Goal: Task Accomplishment & Management: Manage account settings

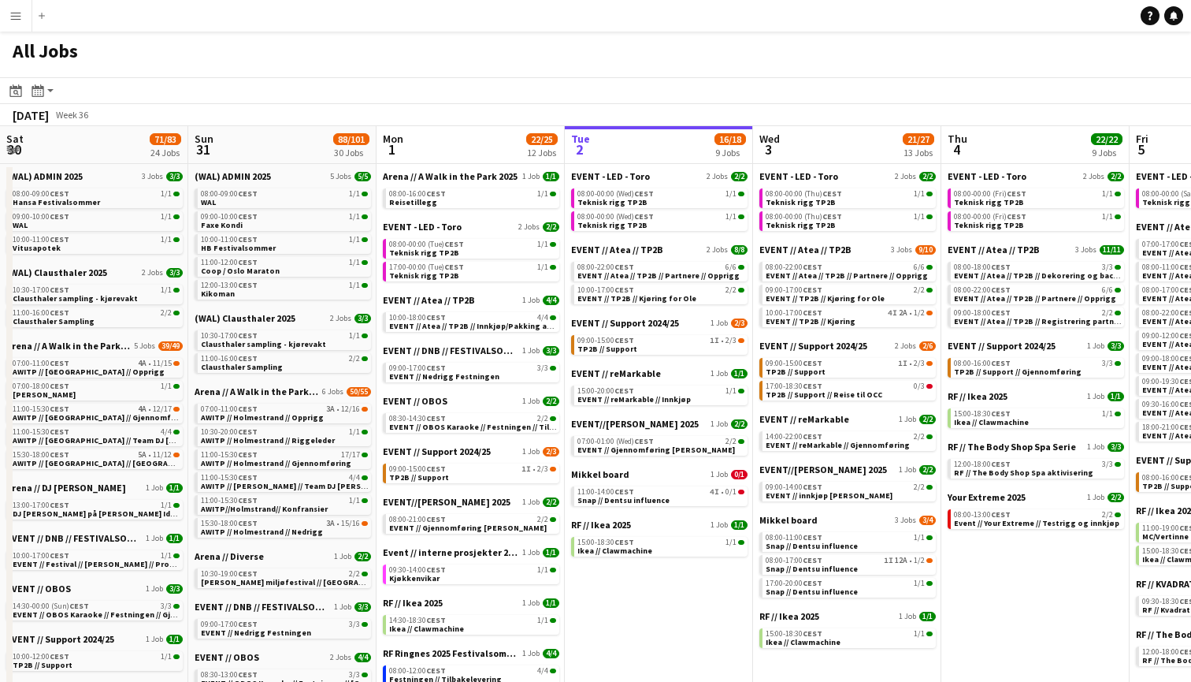
scroll to position [0, 377]
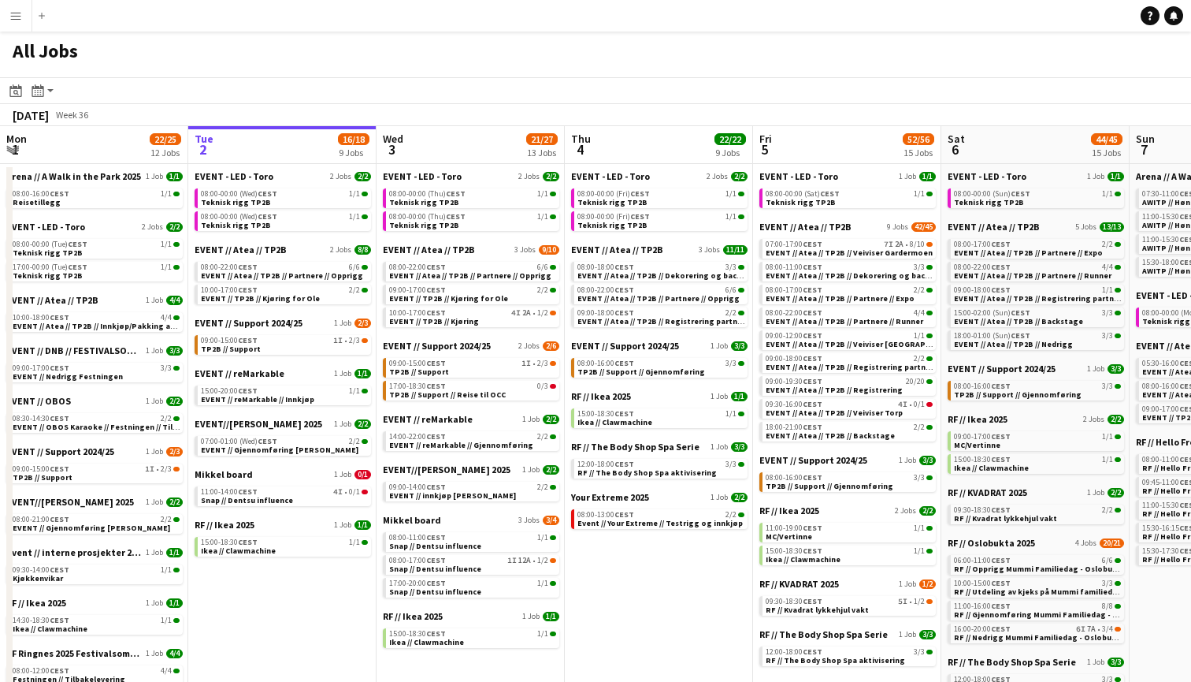
click at [498, 47] on div "All Jobs" at bounding box center [595, 55] width 1191 height 46
click at [14, 15] on app-icon "Menu" at bounding box center [15, 15] width 13 height 13
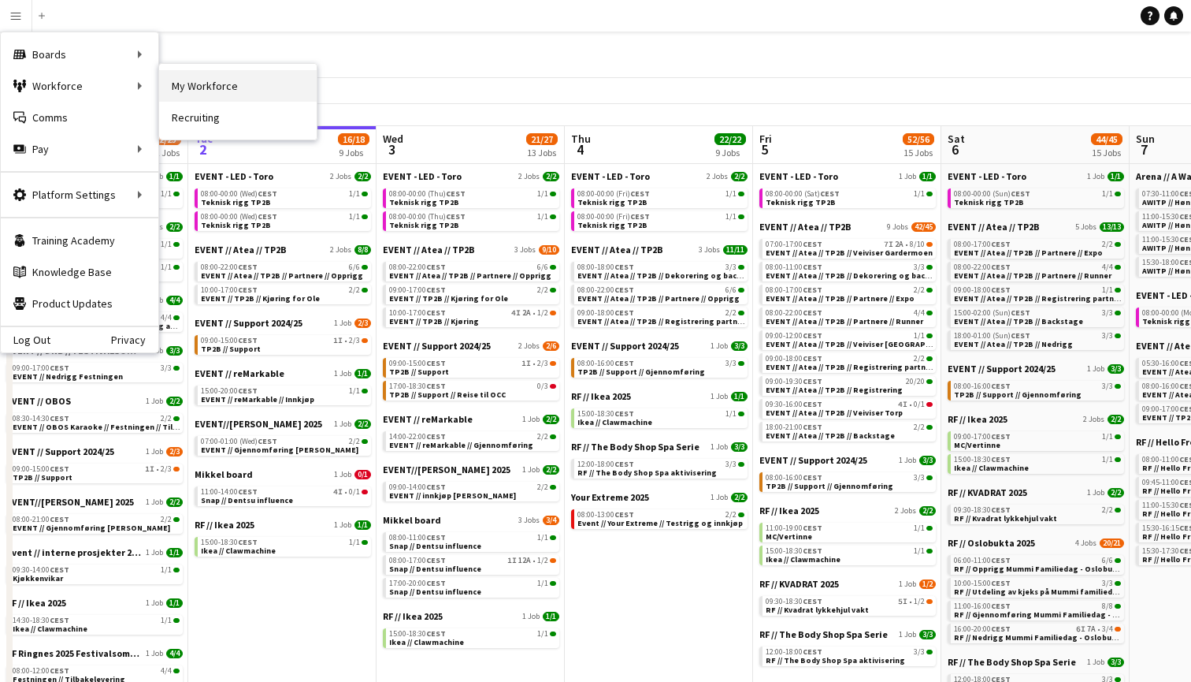
click at [229, 87] on link "My Workforce" at bounding box center [238, 86] width 158 height 32
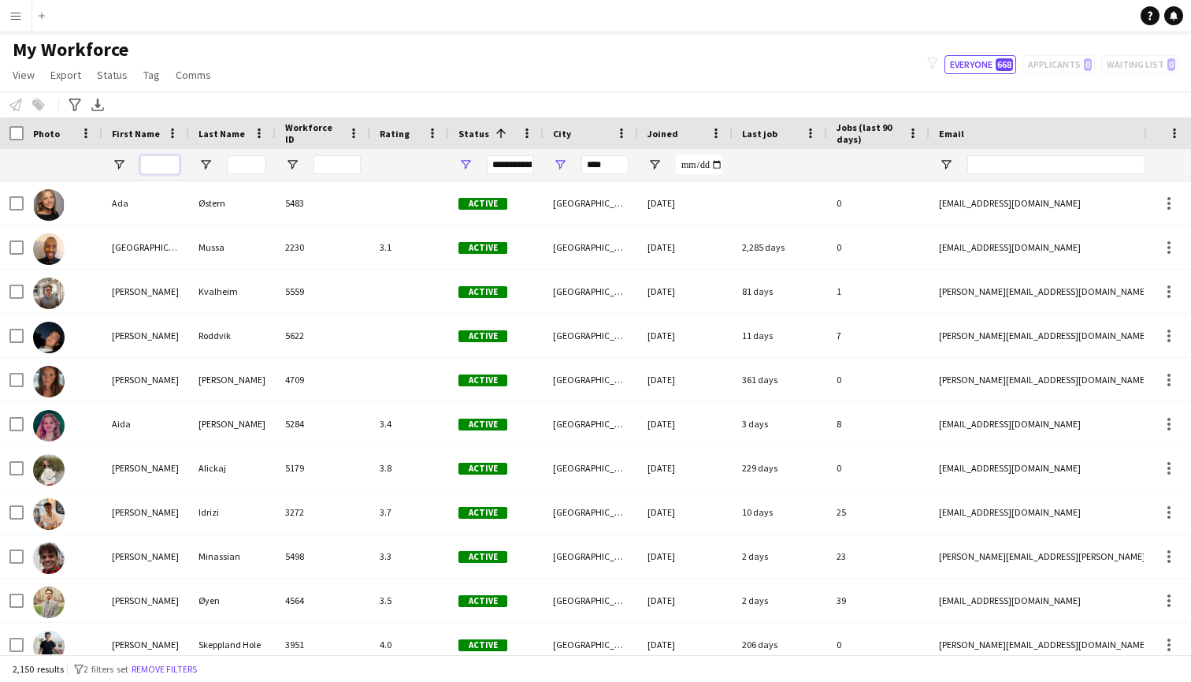
click at [162, 165] on input "First Name Filter Input" at bounding box center [159, 164] width 39 height 19
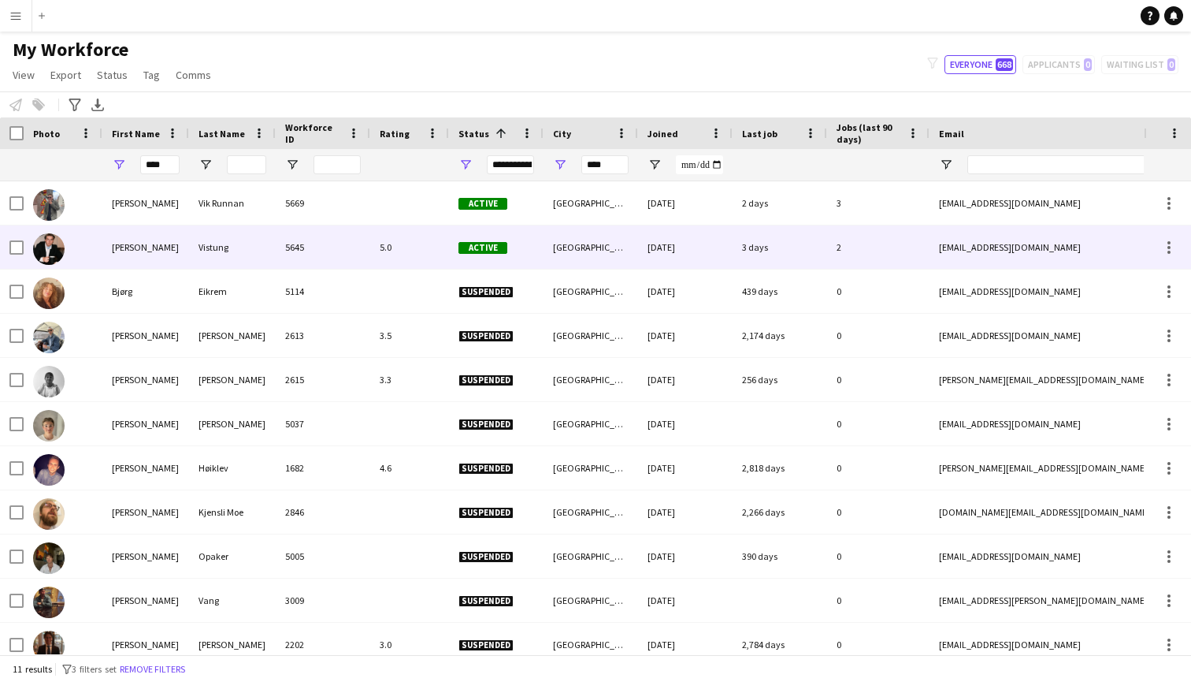
drag, startPoint x: 138, startPoint y: 184, endPoint x: 67, endPoint y: 249, distance: 95.9
click at [67, 249] on div at bounding box center [63, 246] width 79 height 43
click at [54, 252] on img at bounding box center [49, 249] width 32 height 32
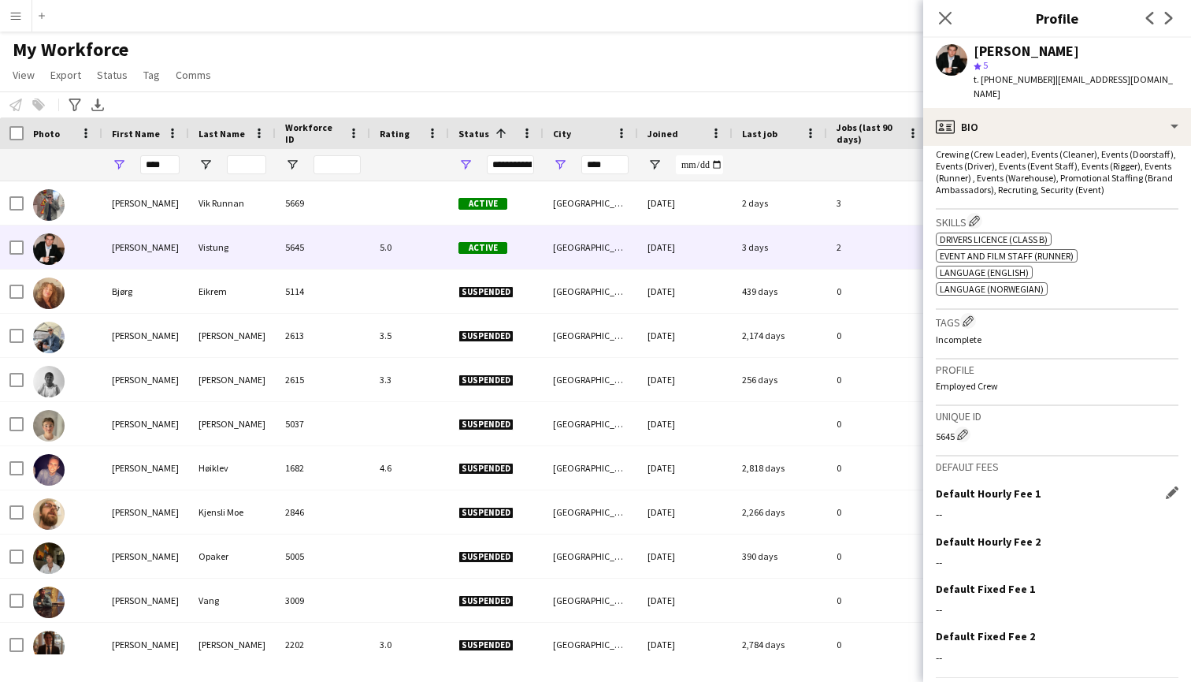
scroll to position [70, 0]
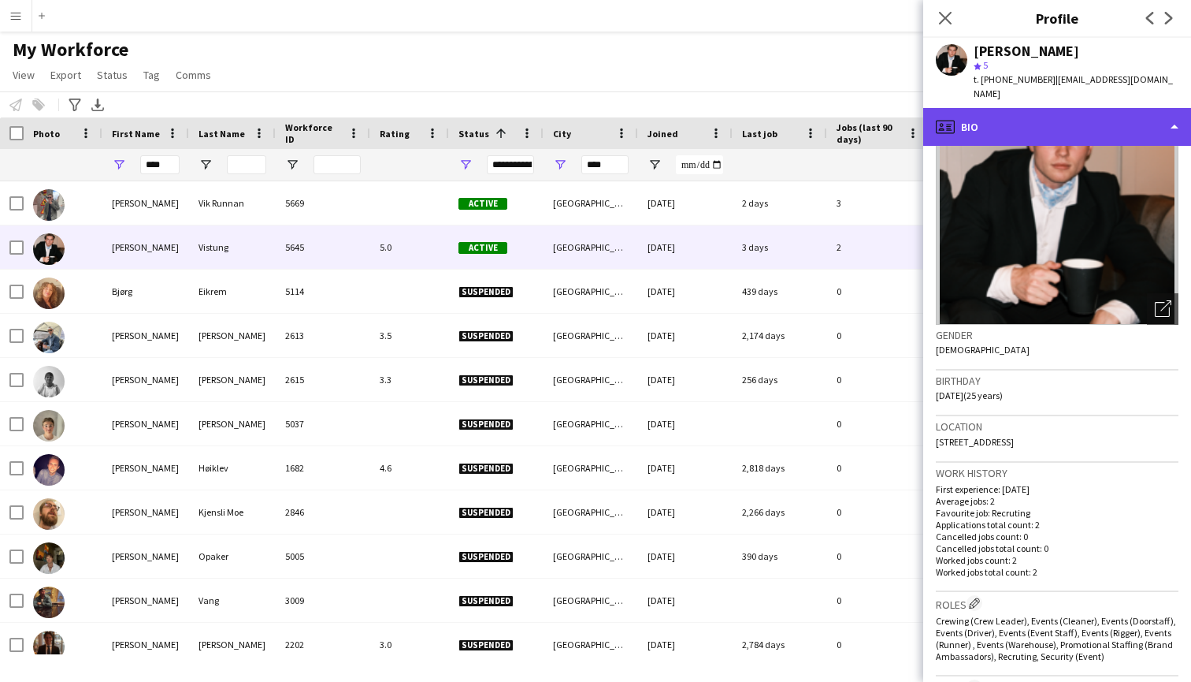
click at [1145, 121] on div "profile Bio" at bounding box center [1057, 127] width 268 height 38
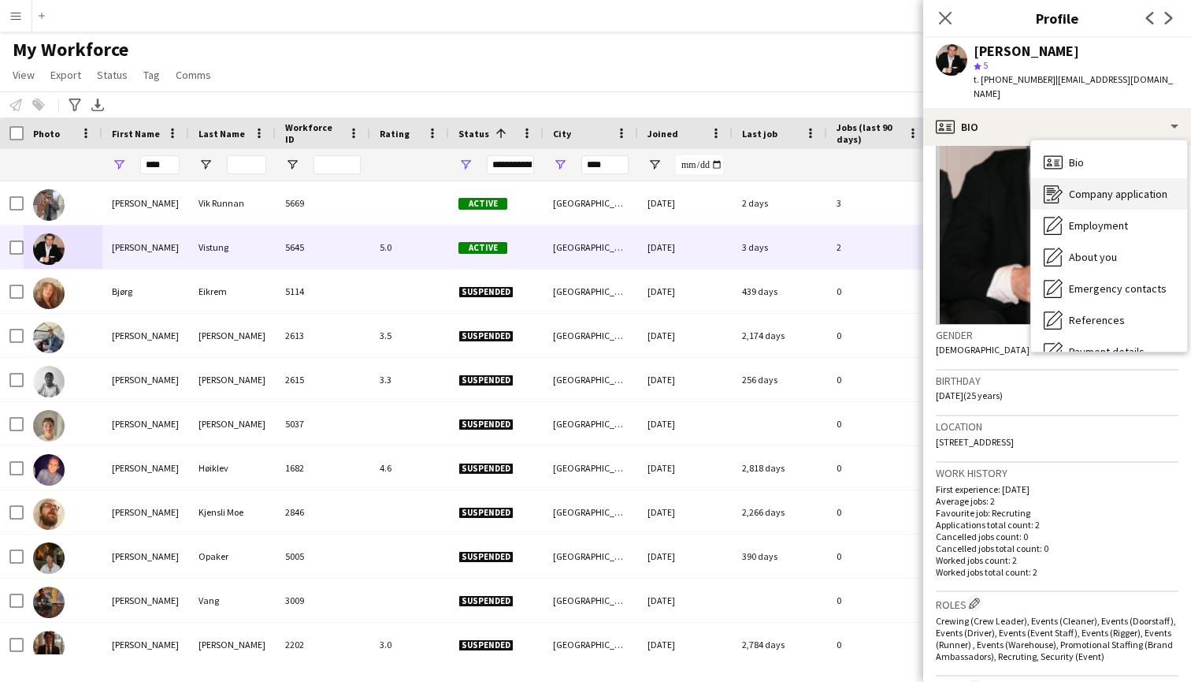
click at [1137, 190] on span "Company application" at bounding box center [1118, 194] width 98 height 14
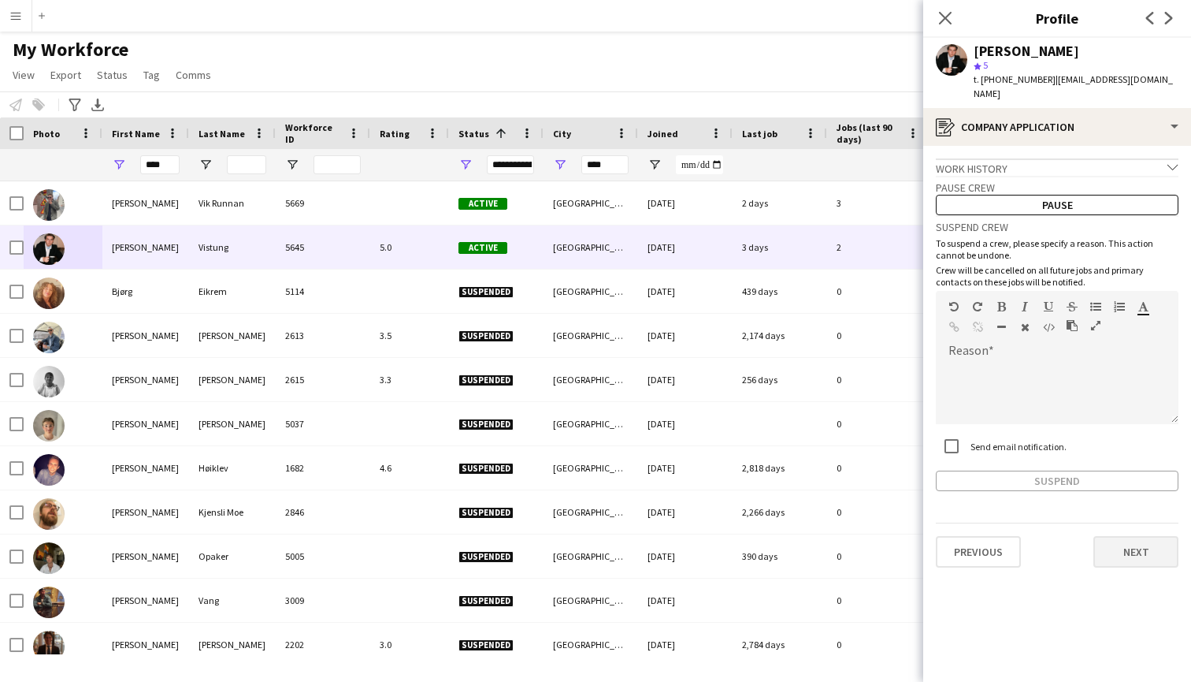
click at [1150, 549] on button "Next" at bounding box center [1136, 552] width 85 height 32
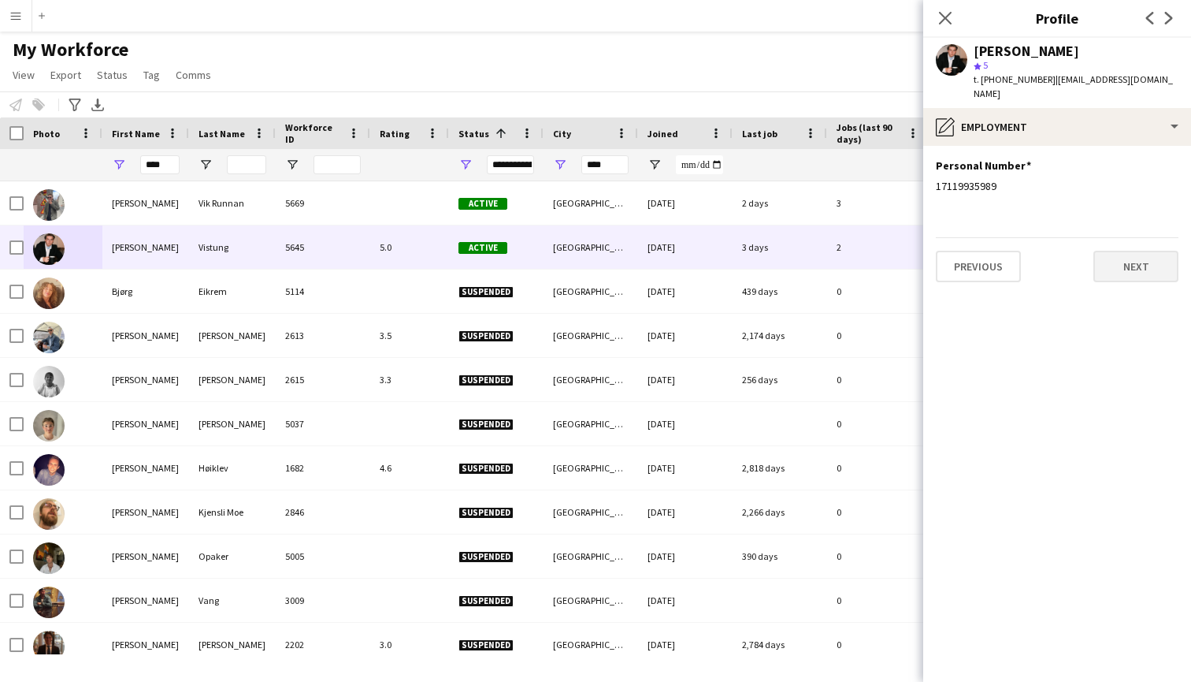
click at [1122, 269] on button "Next" at bounding box center [1136, 267] width 85 height 32
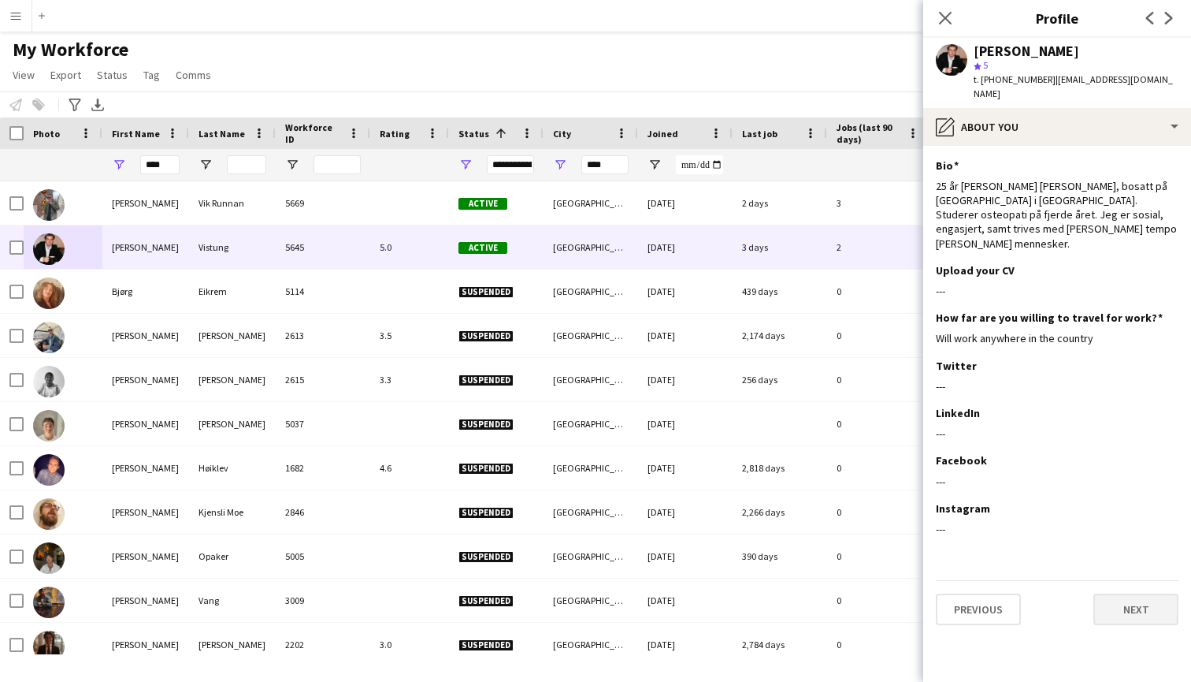
click at [1128, 593] on button "Next" at bounding box center [1136, 609] width 85 height 32
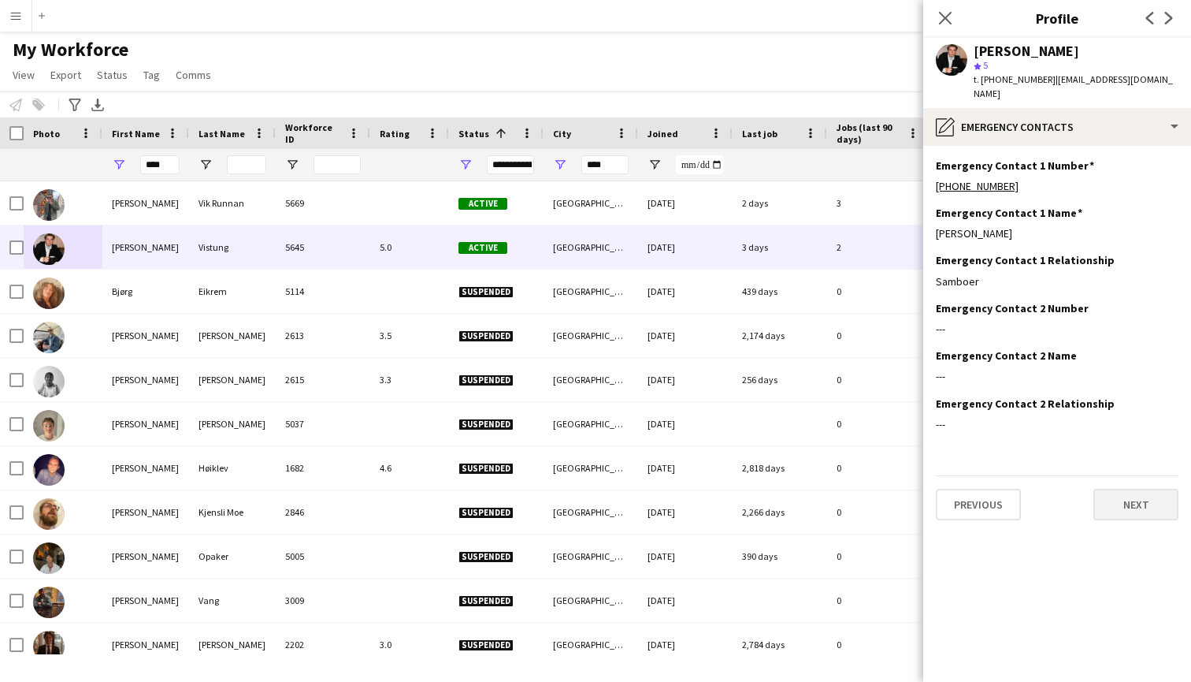
click at [1118, 491] on button "Next" at bounding box center [1136, 505] width 85 height 32
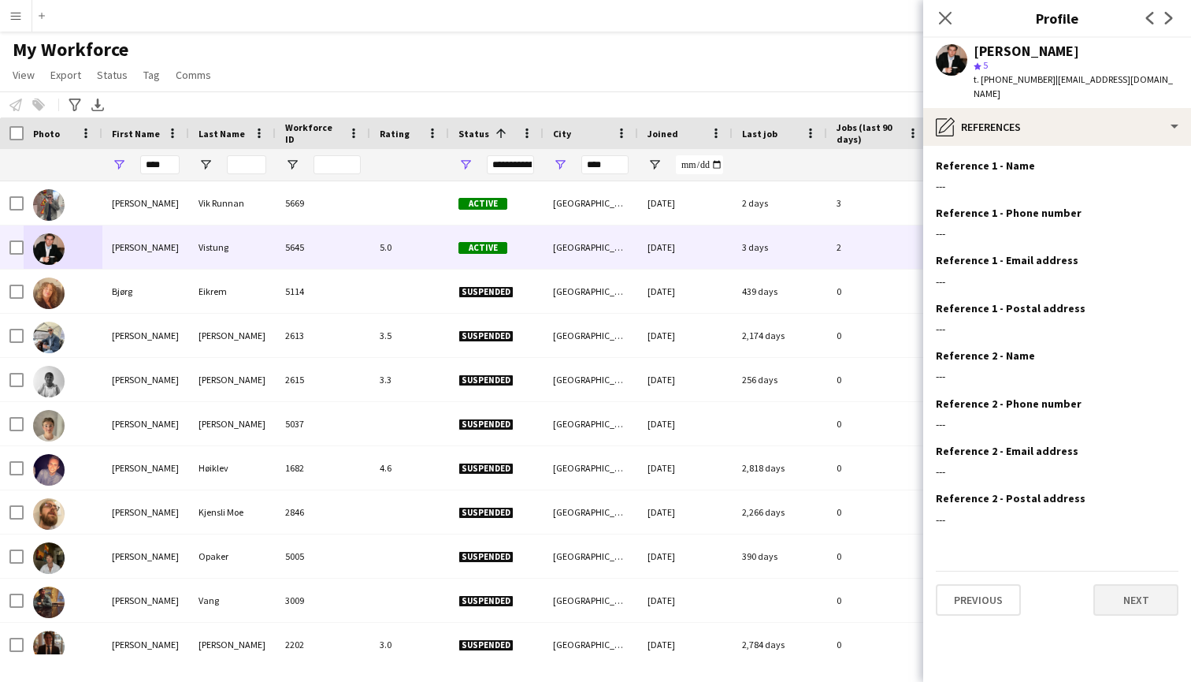
click at [1124, 589] on button "Next" at bounding box center [1136, 600] width 85 height 32
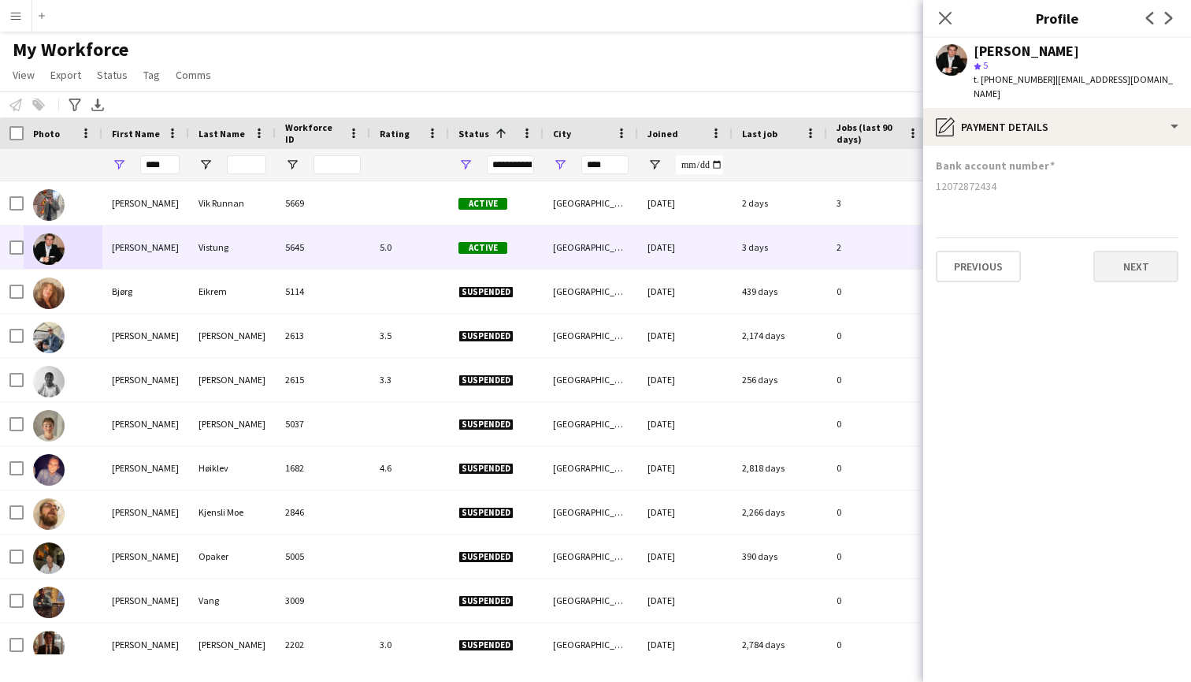
click at [1148, 255] on button "Next" at bounding box center [1136, 267] width 85 height 32
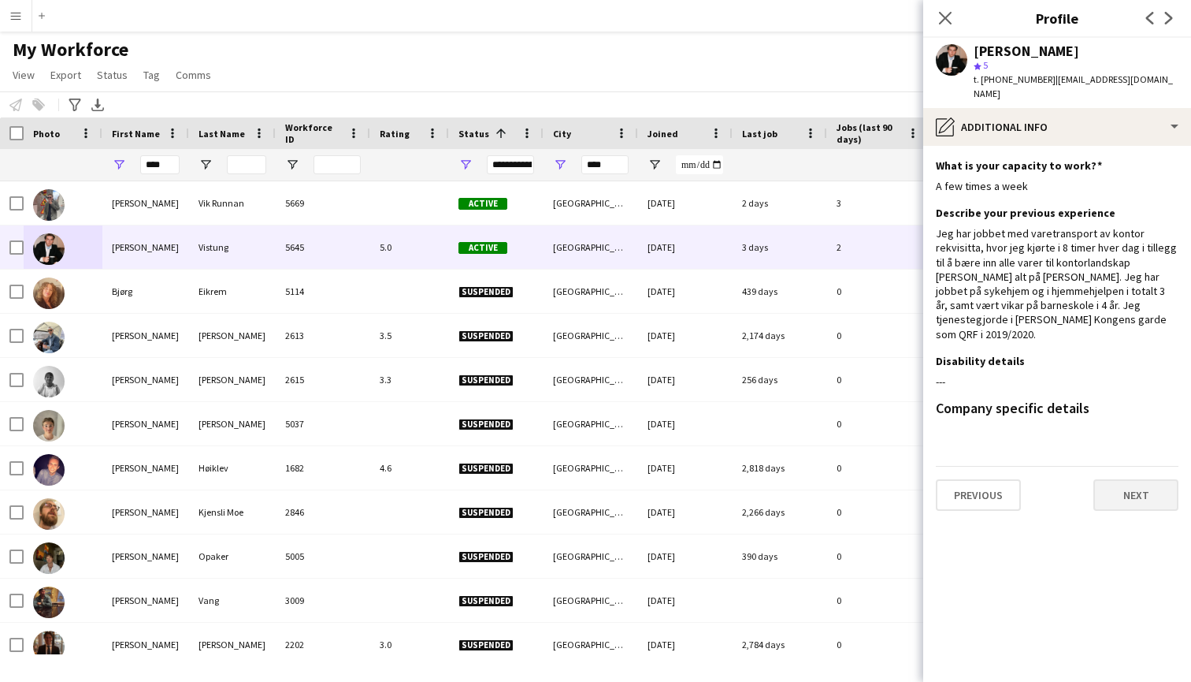
click at [1144, 479] on button "Next" at bounding box center [1136, 495] width 85 height 32
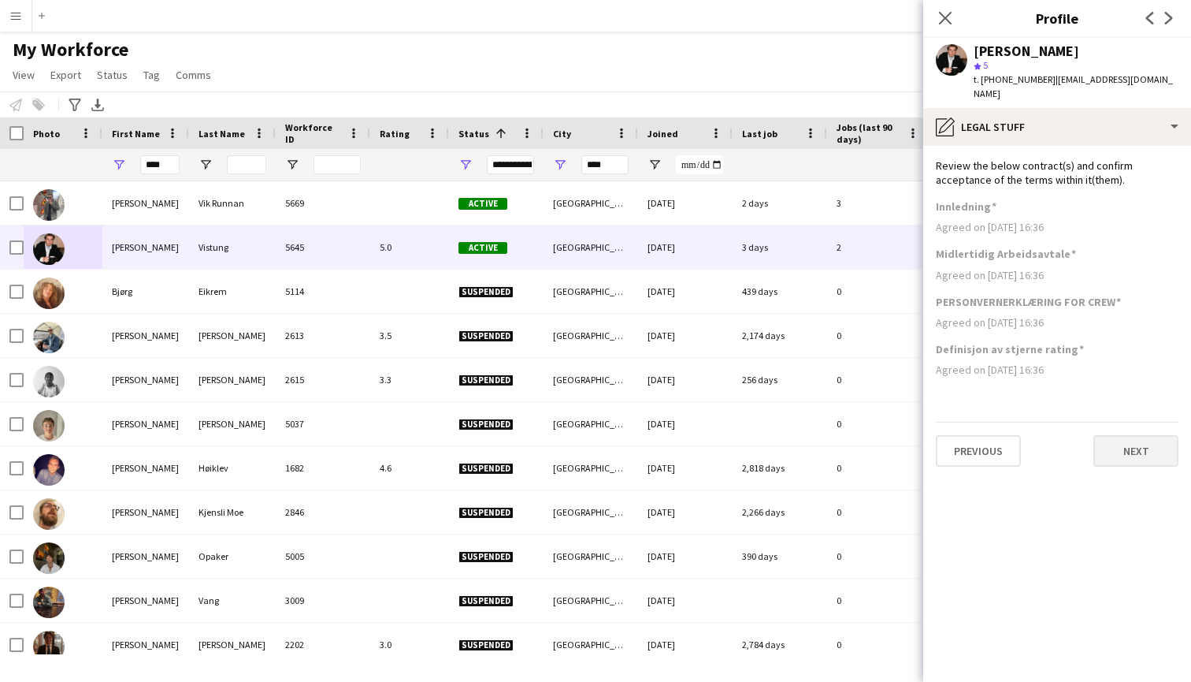
click at [1135, 440] on button "Next" at bounding box center [1136, 451] width 85 height 32
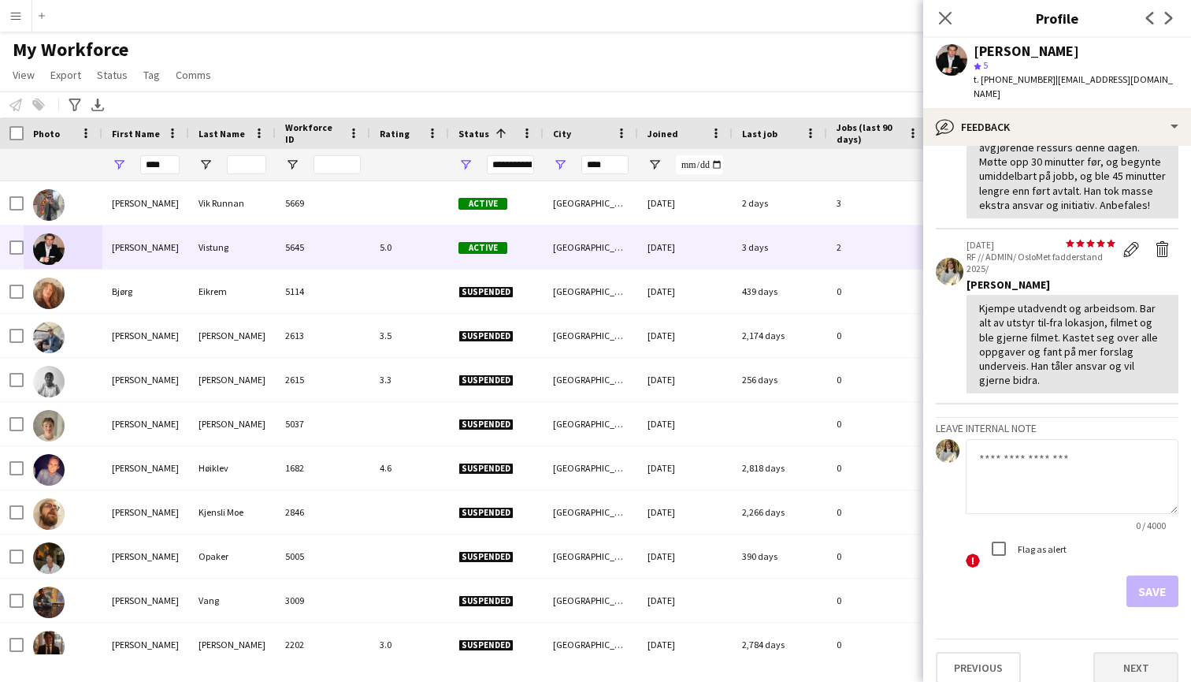
scroll to position [236, 0]
click at [1150, 656] on button "Next" at bounding box center [1136, 668] width 85 height 32
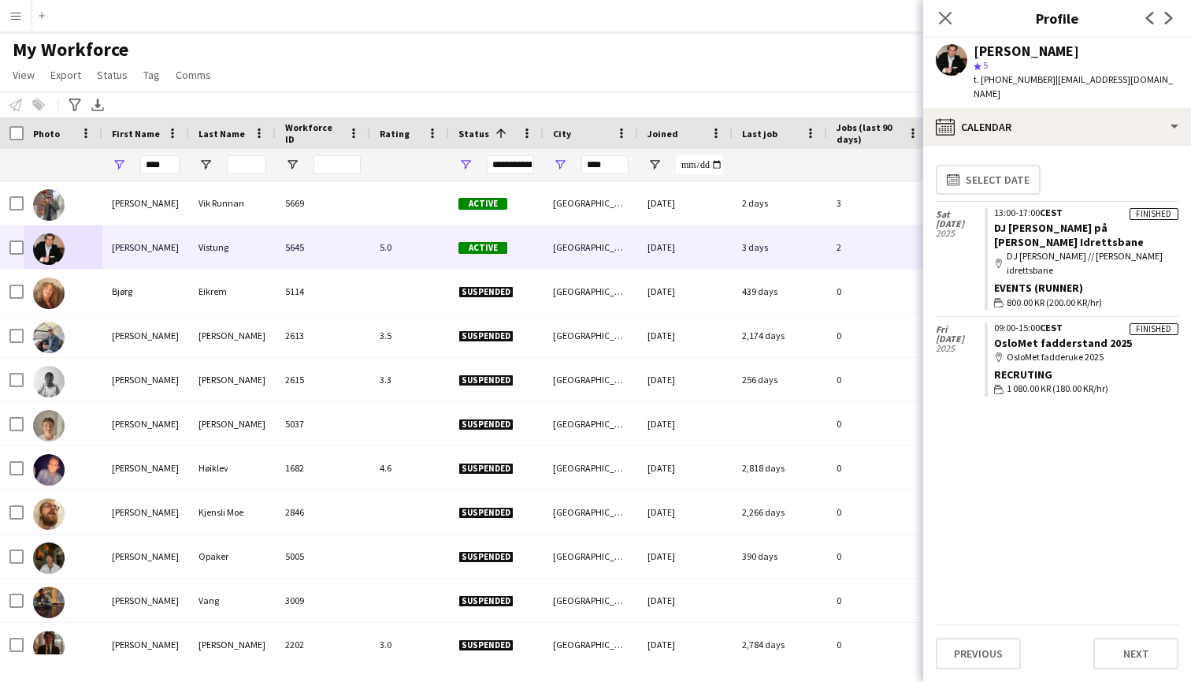
click at [1150, 656] on button "Next" at bounding box center [1136, 653] width 85 height 32
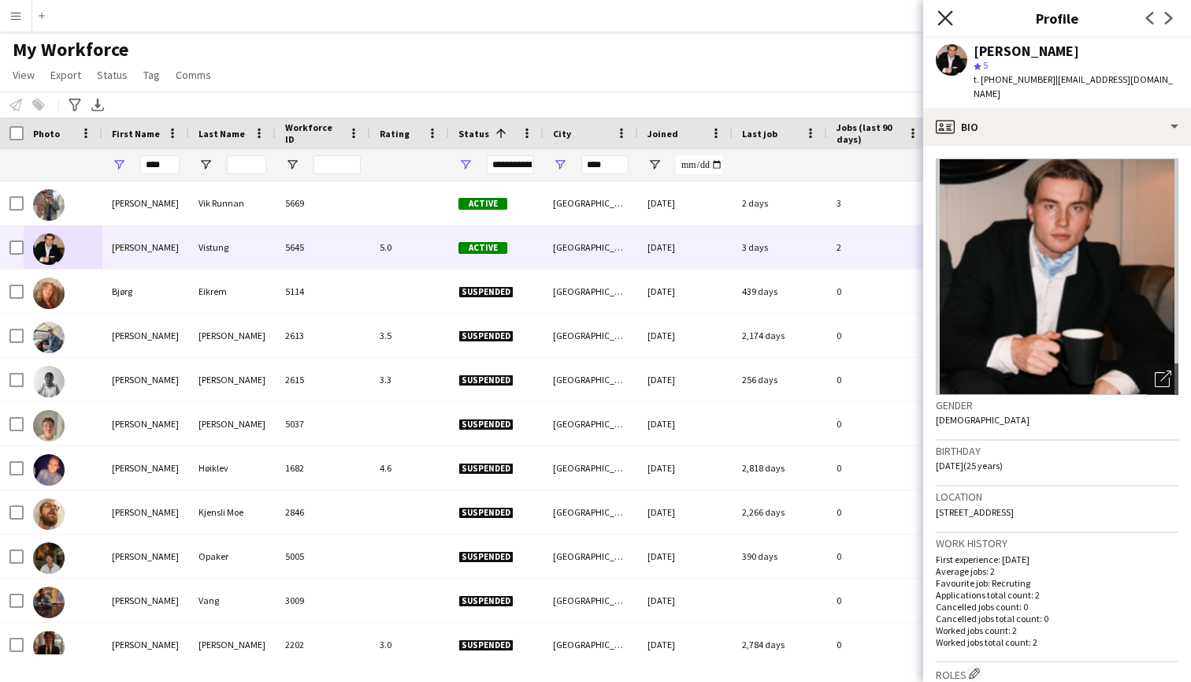
click at [939, 15] on icon "Close pop-in" at bounding box center [945, 17] width 15 height 15
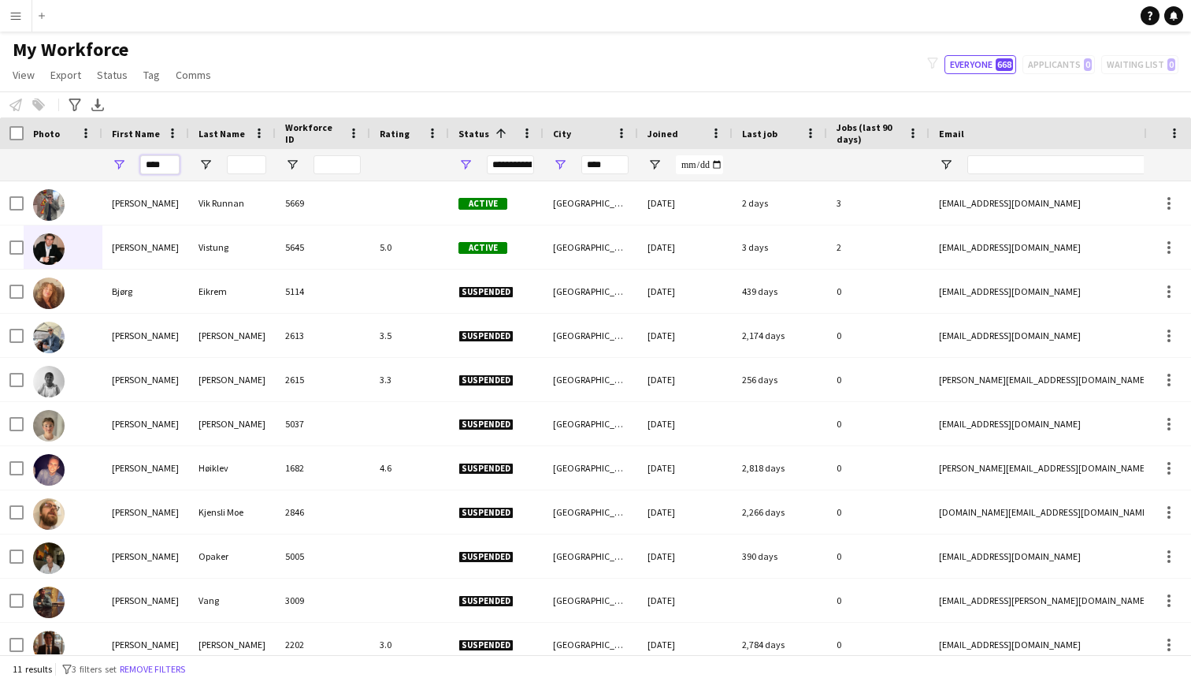
click at [158, 167] on input "****" at bounding box center [159, 164] width 39 height 19
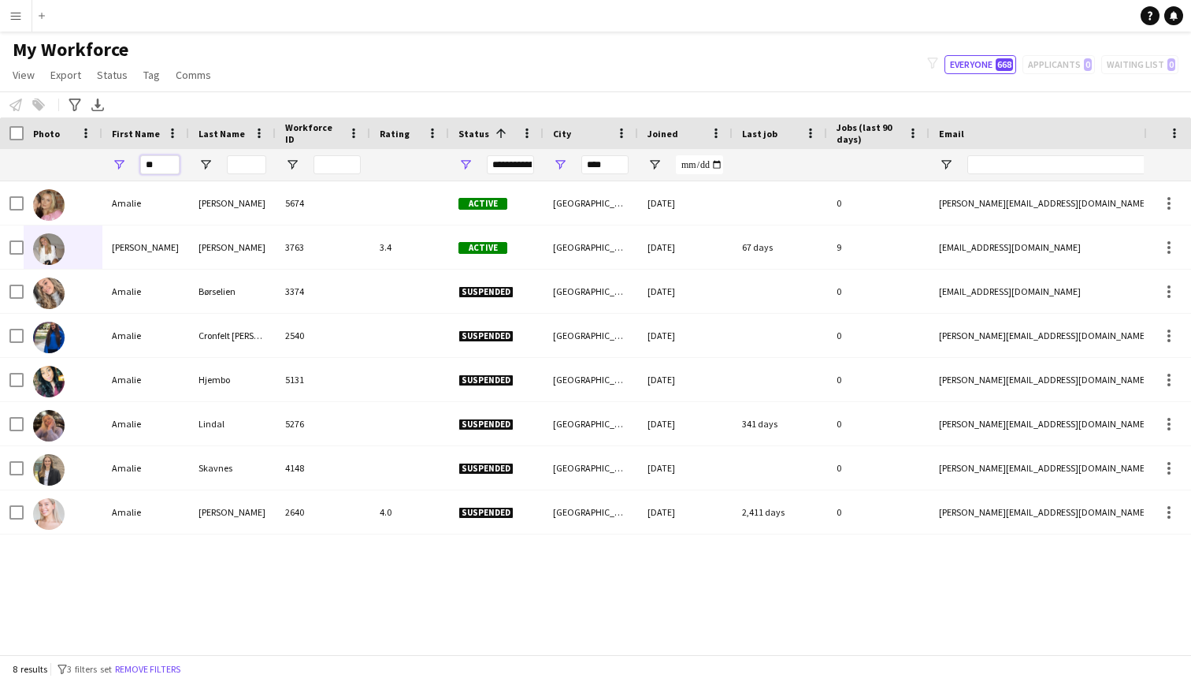
type input "*"
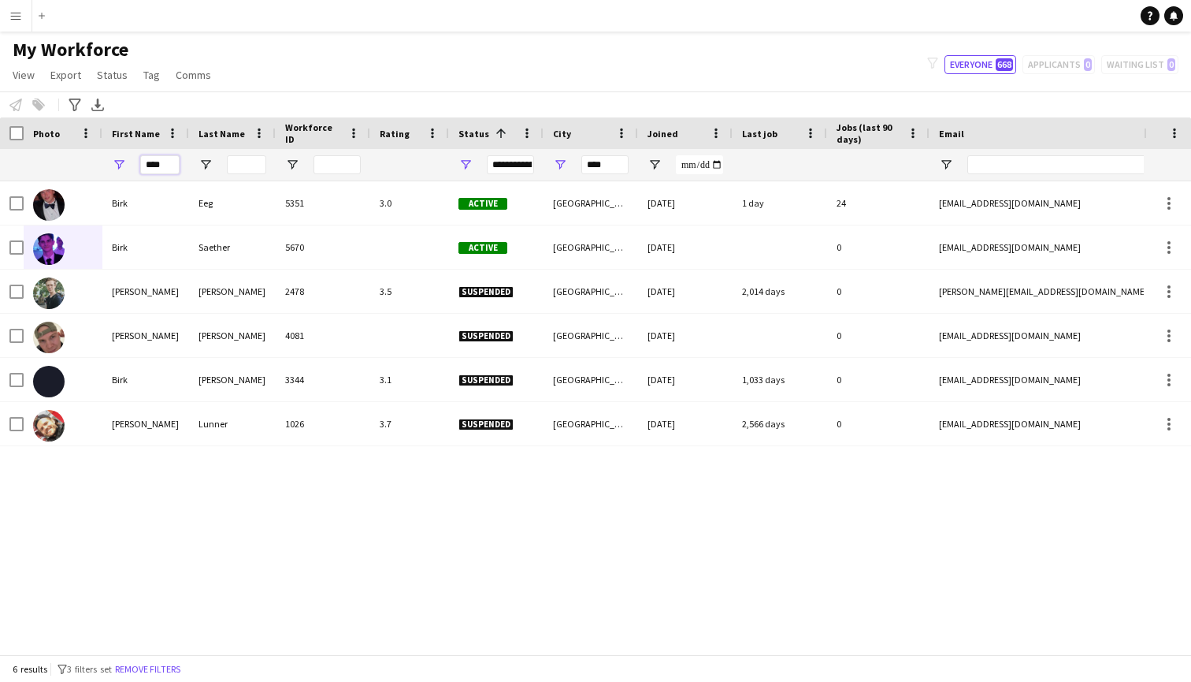
type input "****"
click at [327, 68] on div "My Workforce View Views Default view New view Update view Delete view Edit name…" at bounding box center [595, 65] width 1191 height 54
click at [155, 164] on input "****" at bounding box center [159, 164] width 39 height 19
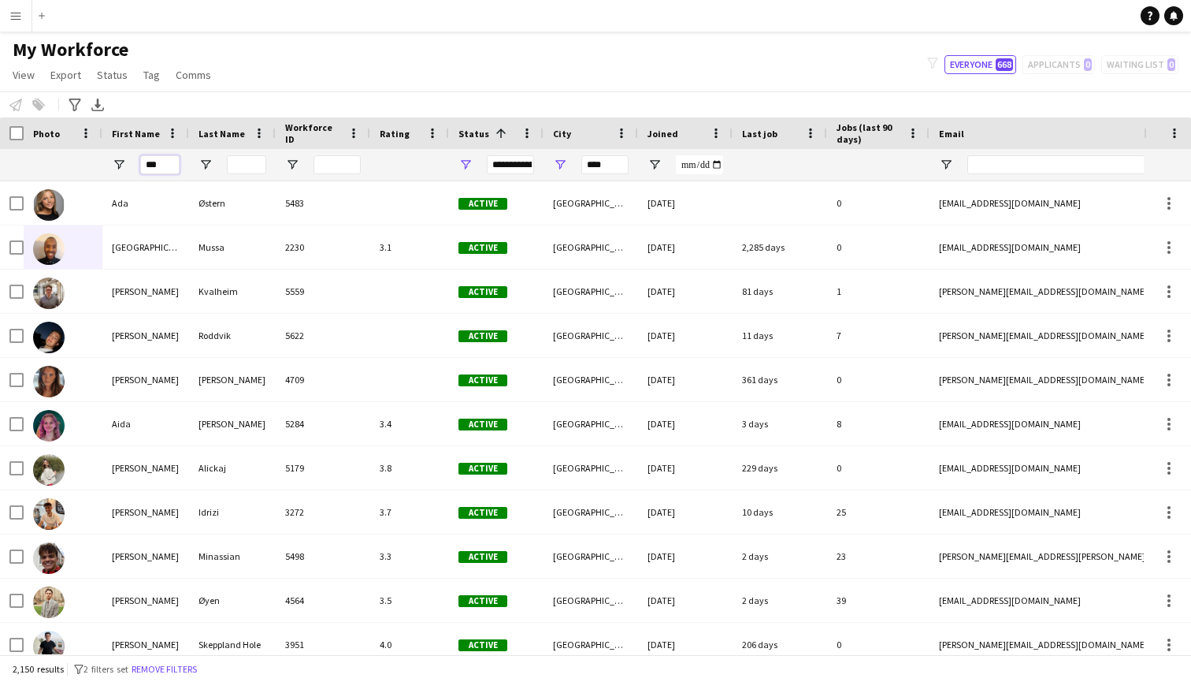
type input "****"
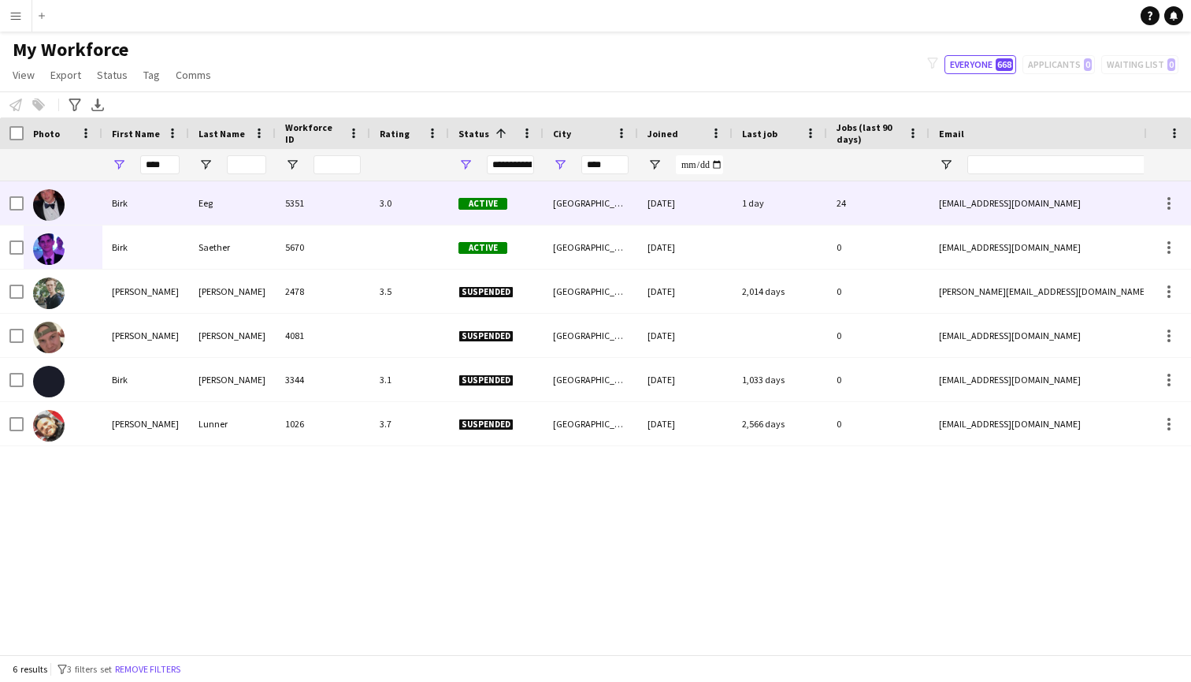
click at [112, 203] on div "Birk" at bounding box center [145, 202] width 87 height 43
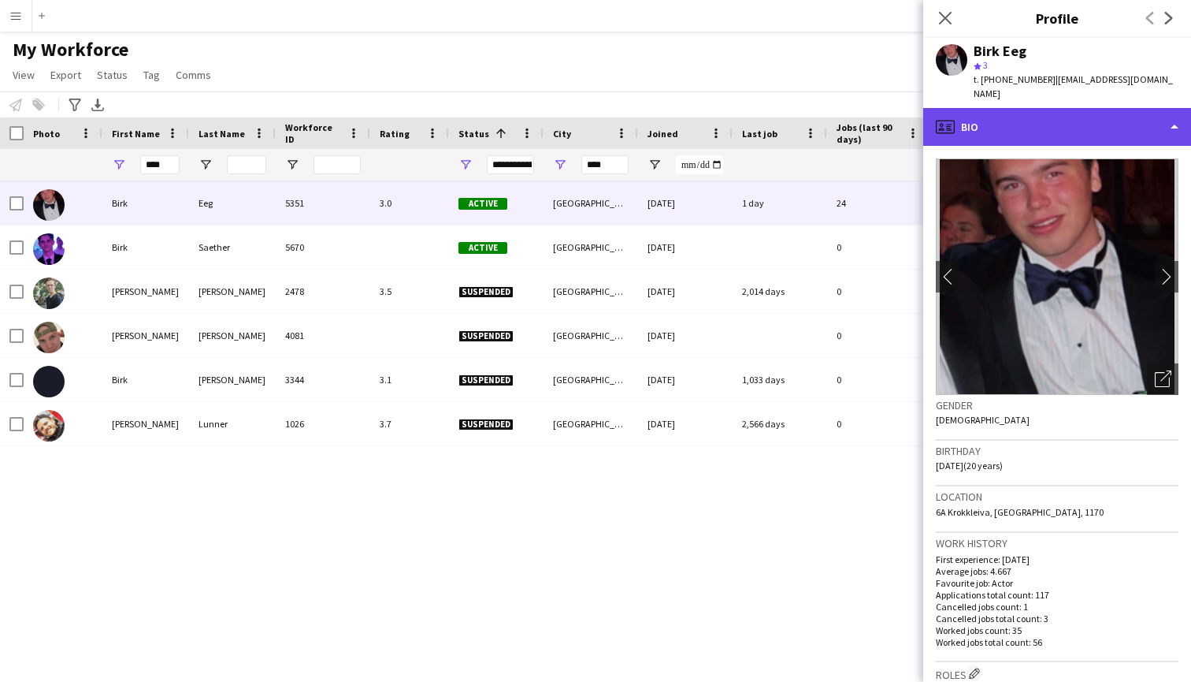
click at [1039, 121] on div "profile Bio" at bounding box center [1057, 127] width 268 height 38
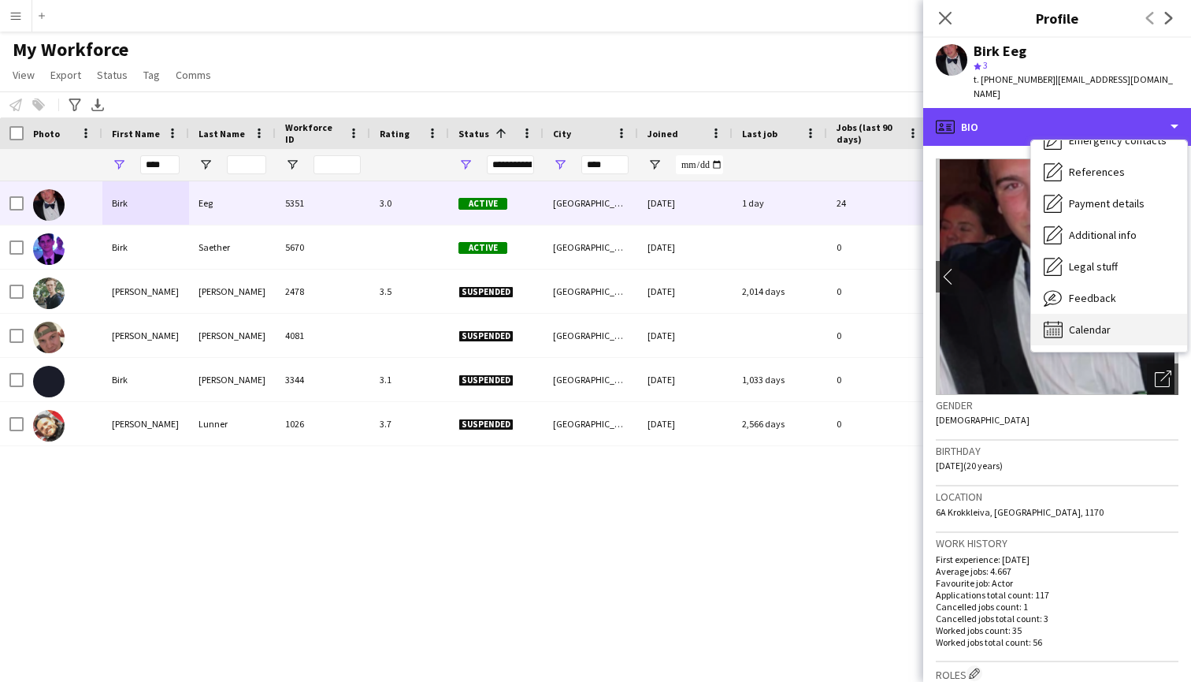
scroll to position [148, 0]
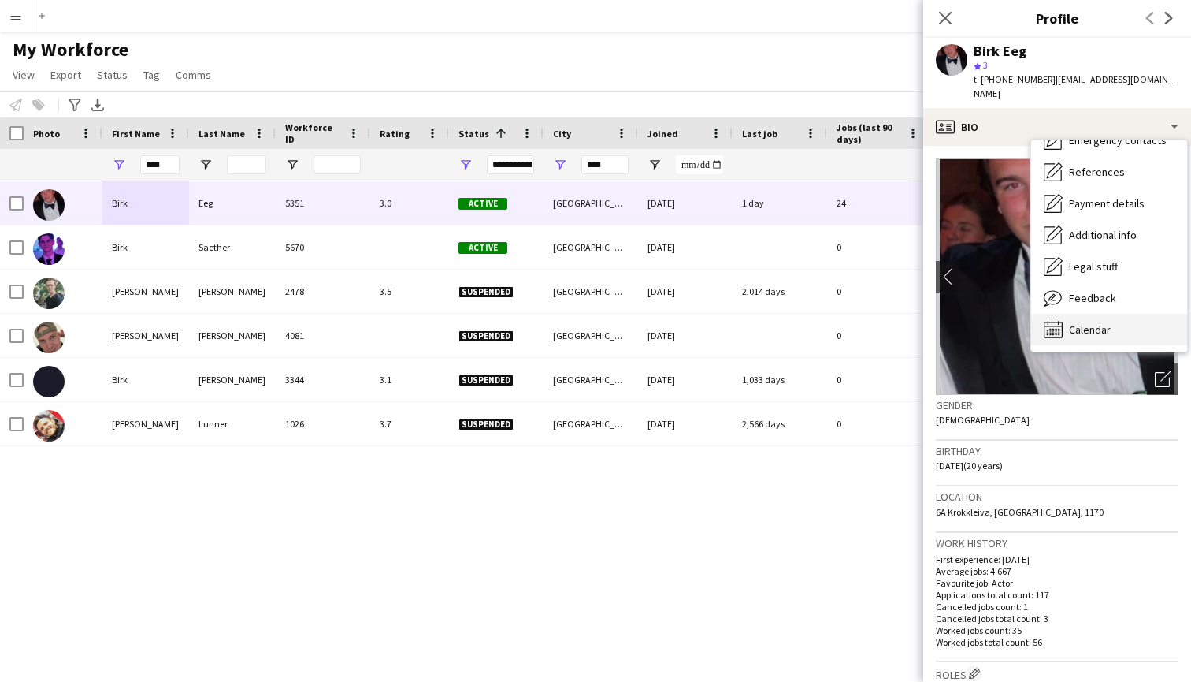
click at [1083, 314] on div "Calendar Calendar" at bounding box center [1109, 330] width 156 height 32
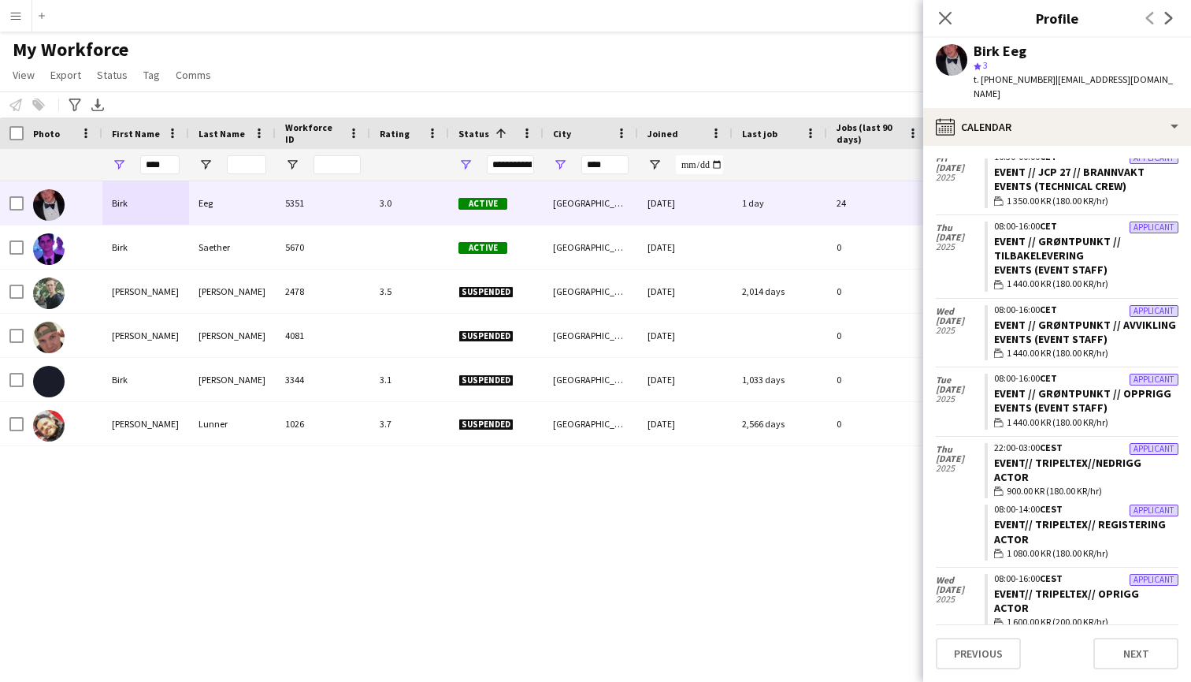
scroll to position [380, 0]
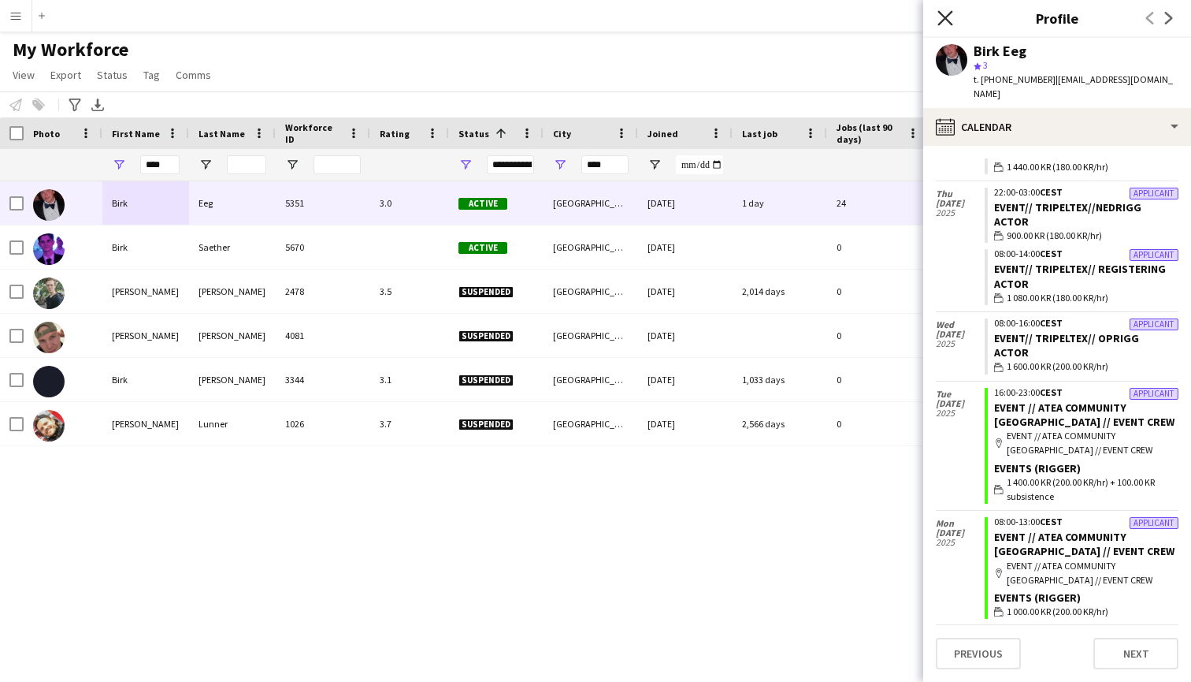
click at [946, 20] on icon at bounding box center [945, 17] width 15 height 15
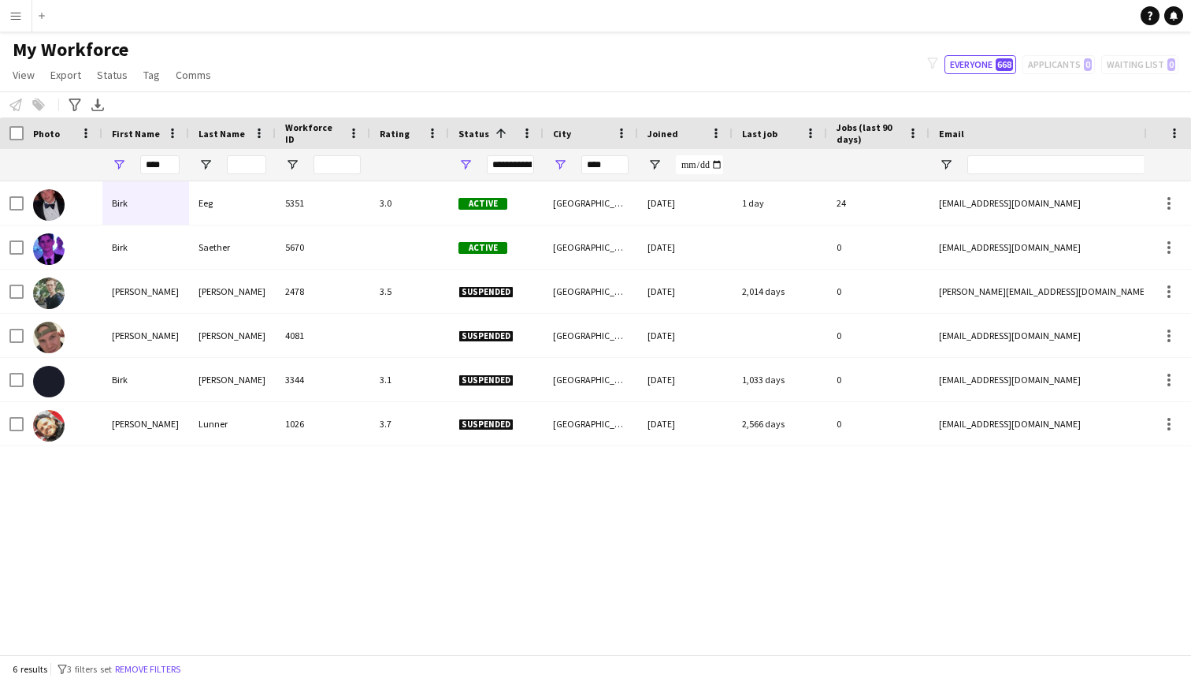
click at [689, 467] on div "[PERSON_NAME] Eeg 5351 3.0 Active [GEOGRAPHIC_DATA] [DATE] 1 day 24 [EMAIL_ADDR…" at bounding box center [572, 417] width 1144 height 473
click at [461, 563] on div "[PERSON_NAME] Eeg 5351 3.0 Active [GEOGRAPHIC_DATA] [DATE] 1 day 24 [EMAIL_ADDR…" at bounding box center [572, 417] width 1144 height 473
click at [530, 503] on div "[PERSON_NAME] Eeg 5351 3.0 Active [GEOGRAPHIC_DATA] [DATE] 1 day 24 [EMAIL_ADDR…" at bounding box center [572, 417] width 1144 height 473
click at [158, 168] on input "****" at bounding box center [159, 164] width 39 height 19
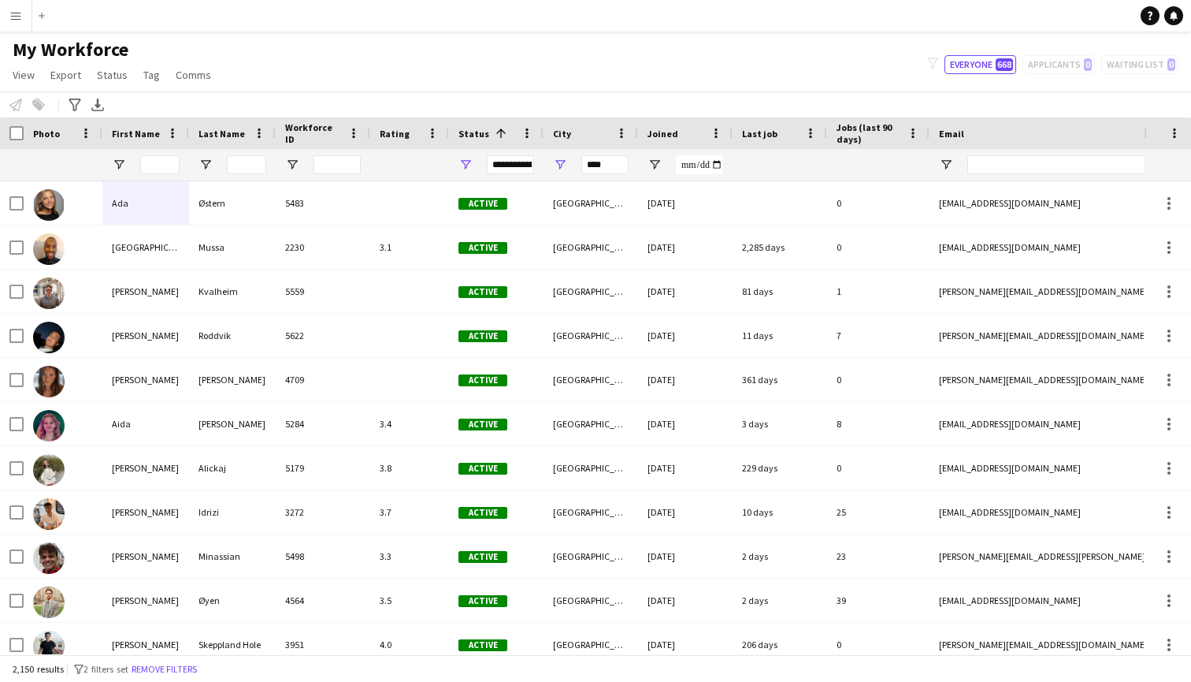
click at [304, 78] on div "My Workforce View Views Default view New view Update view Delete view Edit name…" at bounding box center [595, 65] width 1191 height 54
click at [764, 55] on div "My Workforce View Views Default view New view Update view Delete view Edit name…" at bounding box center [595, 65] width 1191 height 54
click at [590, 61] on div "My Workforce View Views Default view New view Update view Delete view Edit name…" at bounding box center [595, 65] width 1191 height 54
click at [22, 12] on button "Menu" at bounding box center [16, 16] width 32 height 32
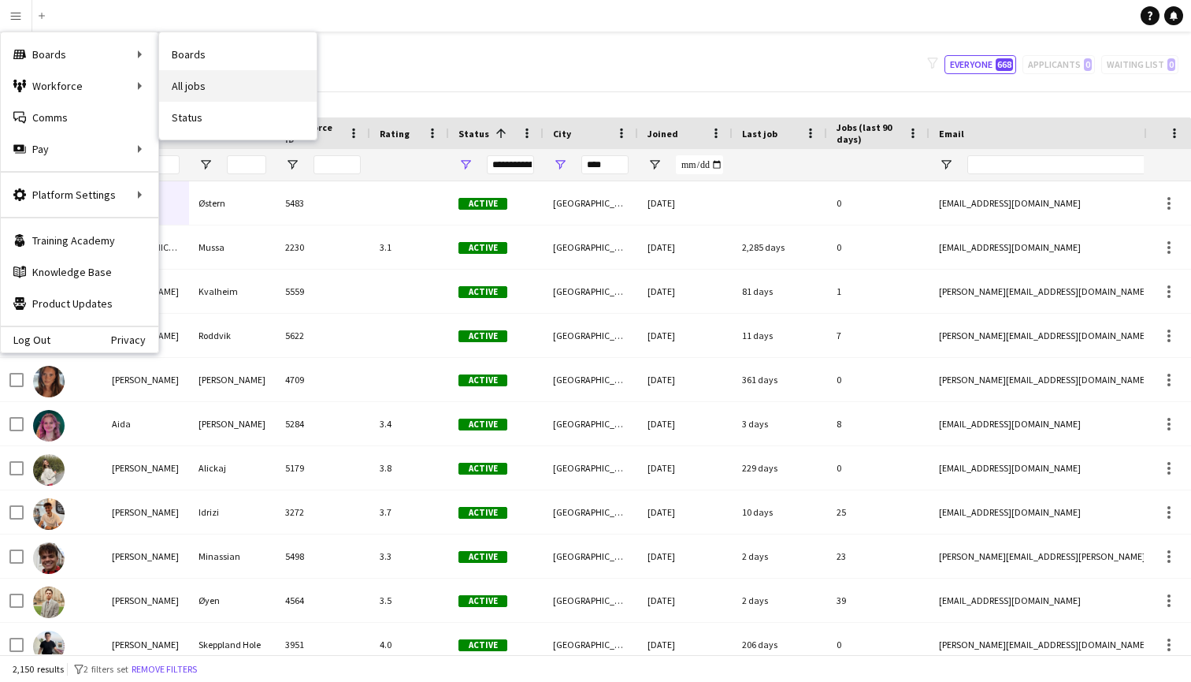
click at [200, 80] on link "All jobs" at bounding box center [238, 86] width 158 height 32
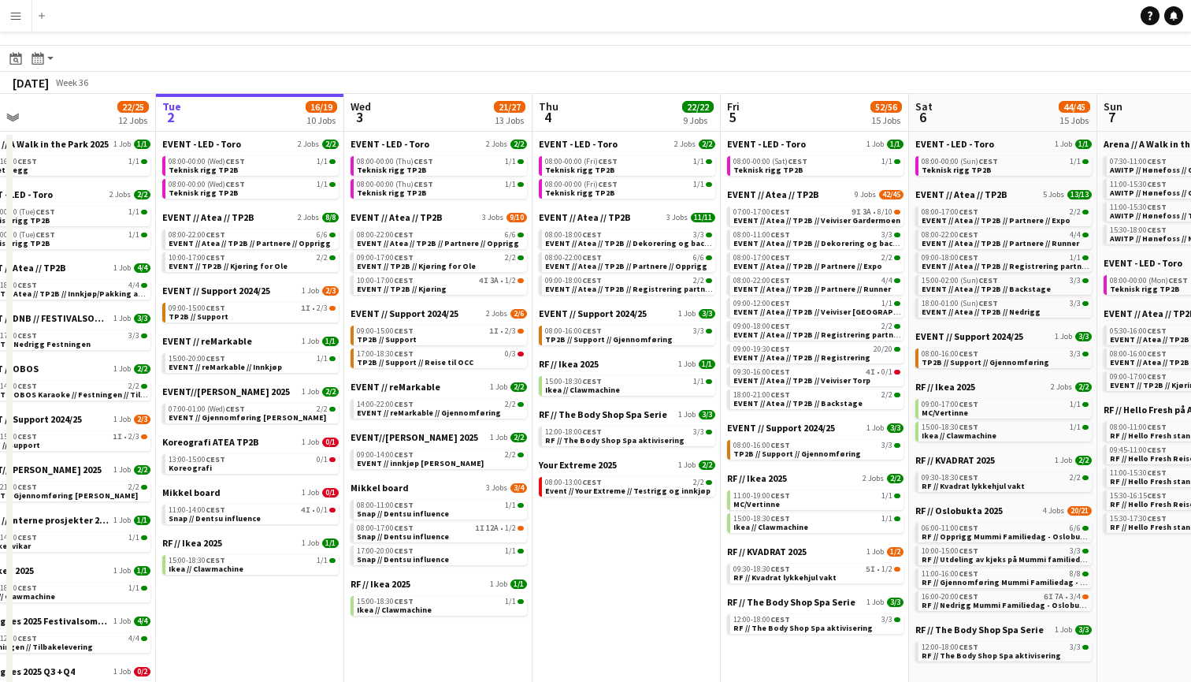
scroll to position [0, 408]
